Goal: Find specific page/section: Find specific page/section

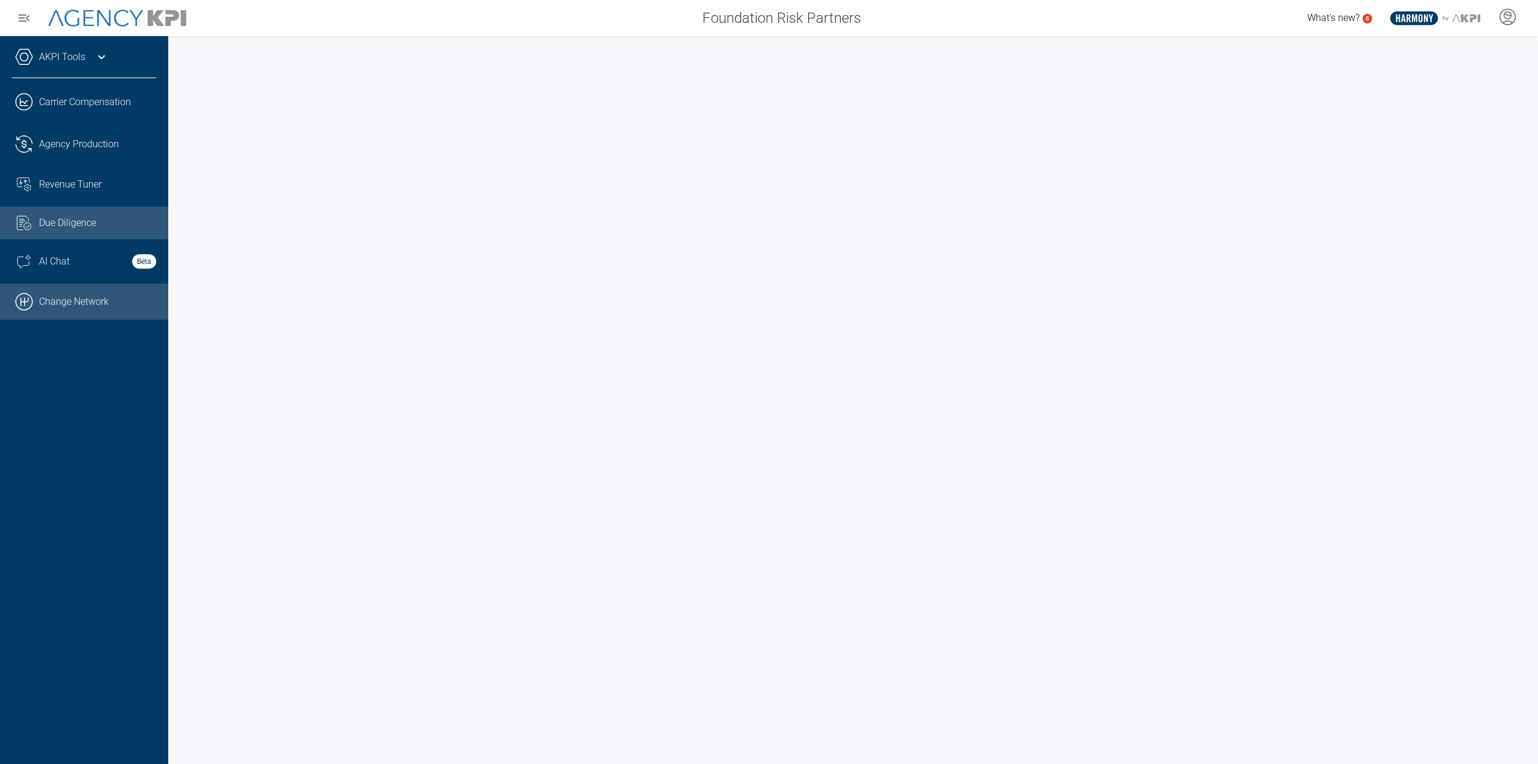
click at [93, 307] on link ".cls-1{fill:none;stroke:#000;stroke-linecap:round;stroke-linejoin:round;stroke-…" at bounding box center [84, 302] width 168 height 36
click at [102, 284] on link ".cls-1{fill:none;stroke:#000;stroke-linecap:round;stroke-linejoin:round;stroke-…" at bounding box center [84, 302] width 168 height 36
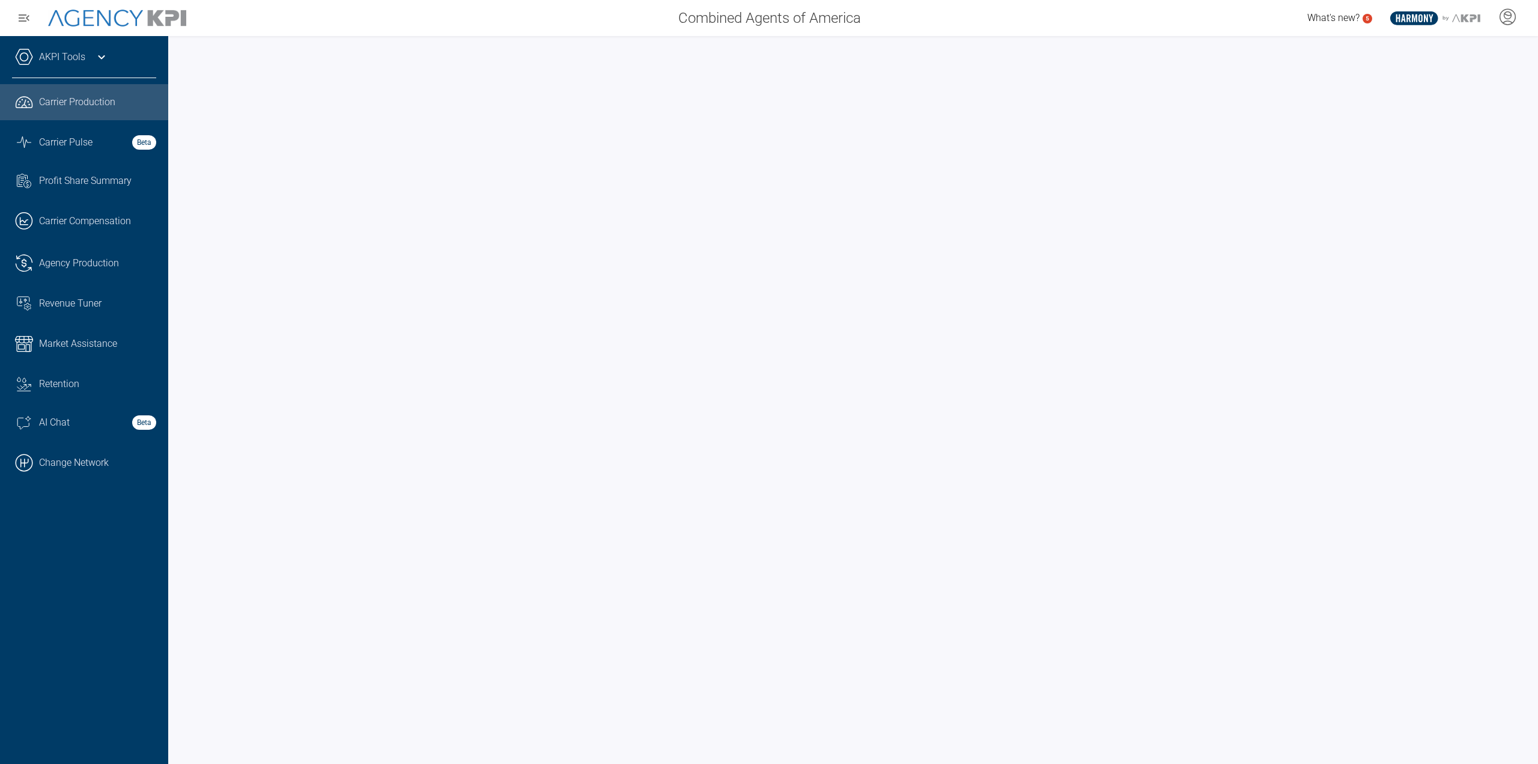
click at [100, 67] on div "AKPI Tools" at bounding box center [84, 63] width 144 height 30
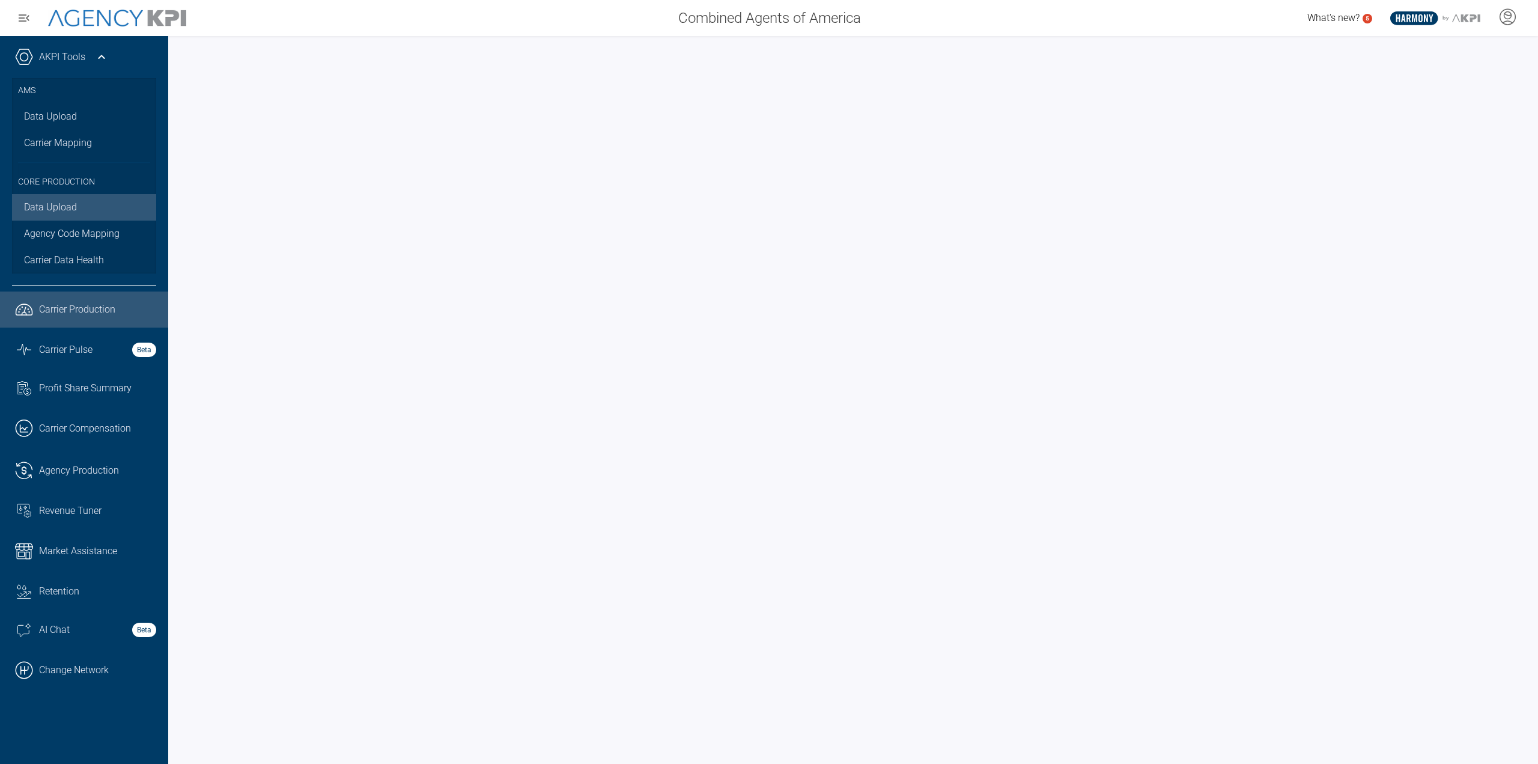
click at [105, 206] on link "Data Upload" at bounding box center [84, 207] width 144 height 26
drag, startPoint x: 89, startPoint y: 477, endPoint x: 138, endPoint y: 501, distance: 54.8
click at [89, 477] on span "Agency Production" at bounding box center [79, 470] width 80 height 14
